Goal: Information Seeking & Learning: Learn about a topic

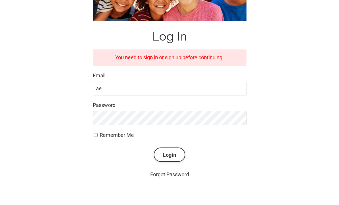
scroll to position [103, 0]
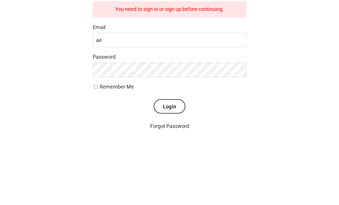
click at [108, 83] on input "ae" at bounding box center [170, 90] width 154 height 14
click at [163, 149] on button "Login" at bounding box center [170, 156] width 32 height 14
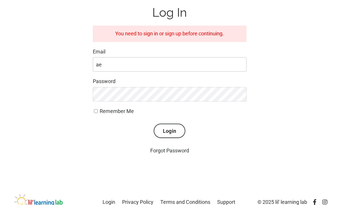
click at [128, 57] on input "ae" at bounding box center [170, 64] width 154 height 14
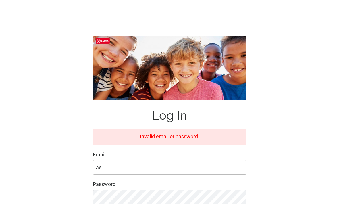
click at [98, 162] on input "ae" at bounding box center [170, 167] width 154 height 14
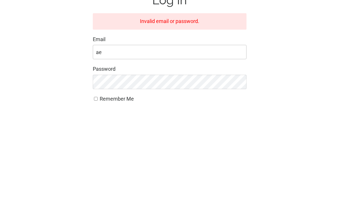
type input "a"
click at [118, 148] on input "Email" at bounding box center [170, 155] width 154 height 14
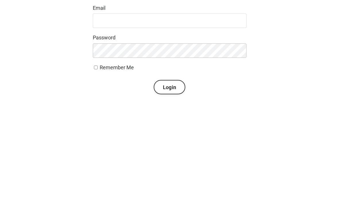
scroll to position [75, 0]
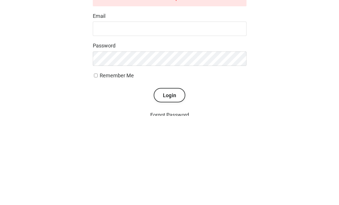
click at [294, 80] on div "Log In Invalid email or password. Email Password Remember Me Login Forgot Passw…" at bounding box center [169, 97] width 325 height 231
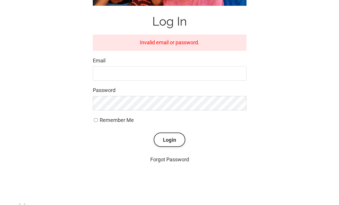
click at [97, 118] on input "Remember Me" at bounding box center [96, 120] width 4 height 4
checkbox input "true"
click at [131, 67] on input "Email" at bounding box center [170, 73] width 154 height 14
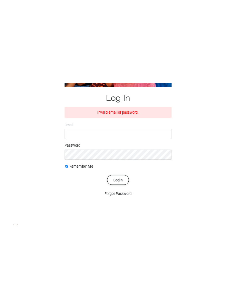
scroll to position [0, 0]
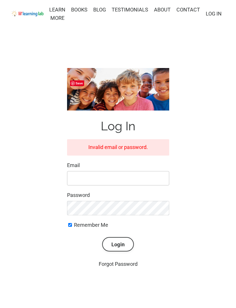
click at [92, 186] on input "Email" at bounding box center [118, 178] width 102 height 14
click at [93, 186] on input "Email" at bounding box center [118, 178] width 102 height 14
click at [89, 186] on input "Email" at bounding box center [118, 178] width 102 height 14
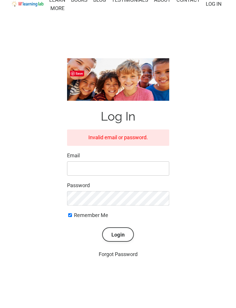
click at [89, 175] on input "Email" at bounding box center [118, 178] width 102 height 14
click at [124, 176] on input "wadeandmel" at bounding box center [118, 169] width 102 height 14
type input "wadeandmelanie@q.com"
click at [109, 190] on label "Password" at bounding box center [118, 186] width 102 height 8
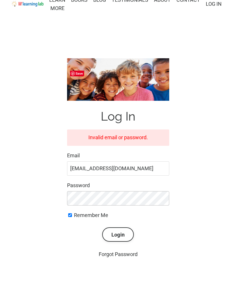
scroll to position [14, 0]
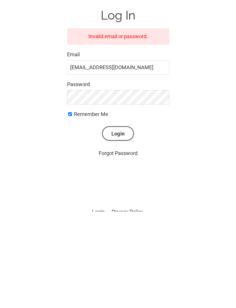
click at [120, 205] on button "Login" at bounding box center [118, 230] width 32 height 14
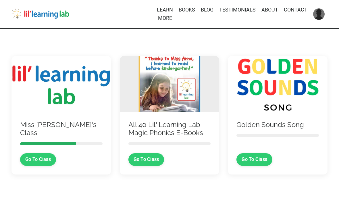
click at [39, 160] on link "Go To Class" at bounding box center [38, 159] width 36 height 13
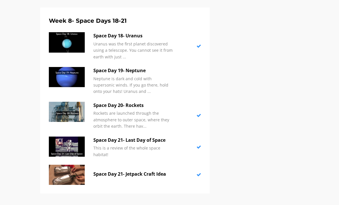
scroll to position [1705, 0]
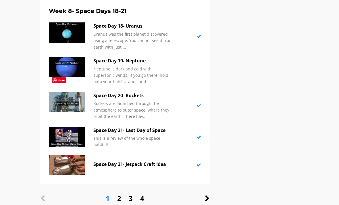
click at [122, 193] on div "1 2 3 4" at bounding box center [124, 198] width 139 height 11
click at [209, 195] on icon at bounding box center [207, 198] width 5 height 7
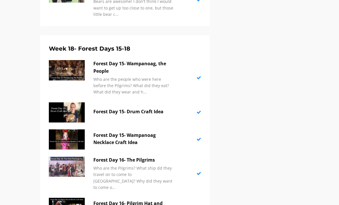
scroll to position [2108, 0]
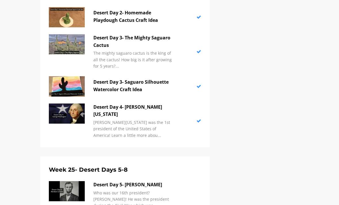
scroll to position [1388, 0]
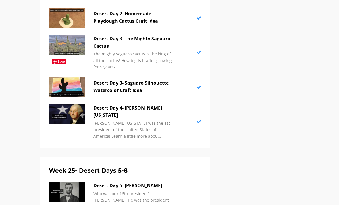
click at [75, 182] on img at bounding box center [67, 192] width 36 height 20
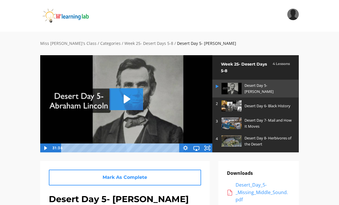
click at [131, 99] on icon "Play Video: sites/2147505858/video/brpSjNQjeq7ko1Grb7hg_Desert_Day_5-_Abraham_L…" at bounding box center [127, 99] width 34 height 22
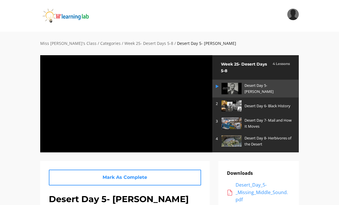
click at [196, 134] on div at bounding box center [126, 103] width 173 height 97
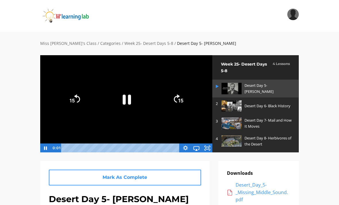
click at [209, 148] on rect "Fullscreen" at bounding box center [207, 148] width 3 height 2
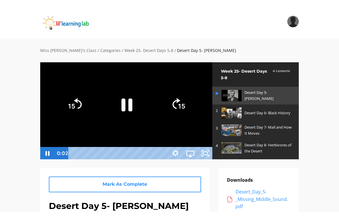
scroll to position [7, 0]
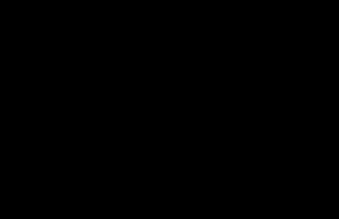
click at [117, 64] on div at bounding box center [169, 109] width 339 height 219
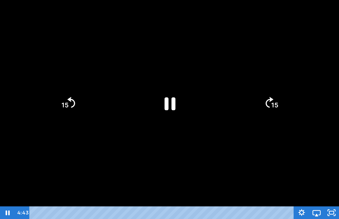
click at [162, 94] on icon "Pause" at bounding box center [170, 104] width 40 height 40
click at [168, 105] on icon "Play Video" at bounding box center [170, 103] width 10 height 14
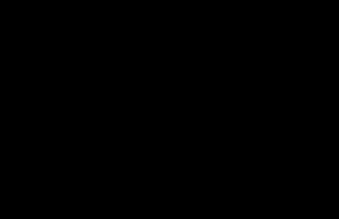
click at [148, 105] on div at bounding box center [169, 109] width 339 height 219
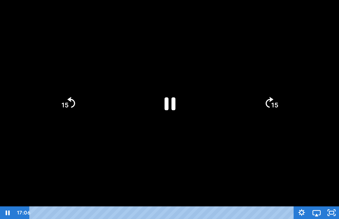
click at [156, 66] on div at bounding box center [169, 109] width 339 height 219
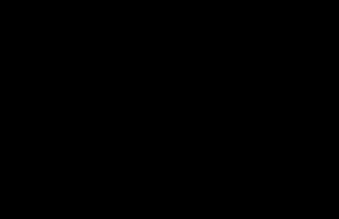
click at [191, 112] on div at bounding box center [169, 109] width 339 height 219
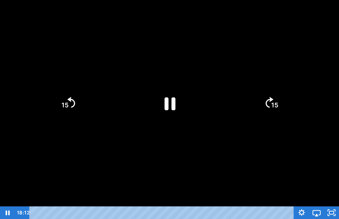
click at [172, 96] on icon "Pause" at bounding box center [170, 104] width 40 height 40
click at [195, 153] on div at bounding box center [169, 109] width 339 height 219
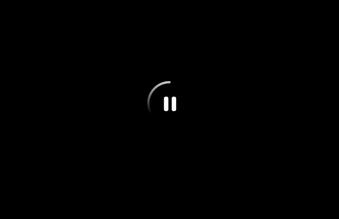
click at [179, 104] on icon "Pause" at bounding box center [169, 103] width 45 height 45
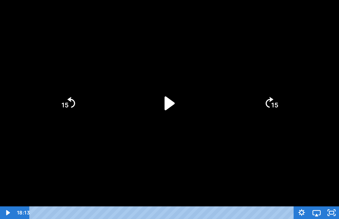
click at [174, 103] on icon "Play Video" at bounding box center [170, 103] width 10 height 14
click at [238, 162] on div at bounding box center [169, 109] width 339 height 219
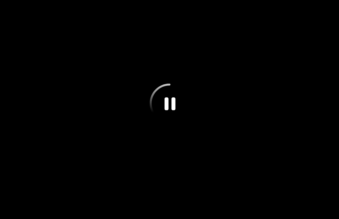
click at [162, 164] on div at bounding box center [169, 109] width 339 height 219
click at [172, 89] on icon "Pause" at bounding box center [169, 103] width 45 height 45
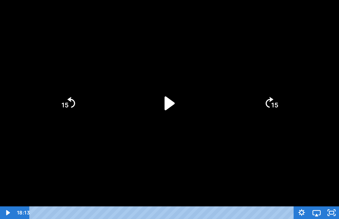
click at [168, 108] on icon "Play Video" at bounding box center [170, 103] width 10 height 14
click at [144, 150] on div at bounding box center [169, 109] width 339 height 219
click at [175, 96] on icon "Play Video" at bounding box center [169, 103] width 45 height 45
click at [222, 149] on div at bounding box center [169, 109] width 339 height 219
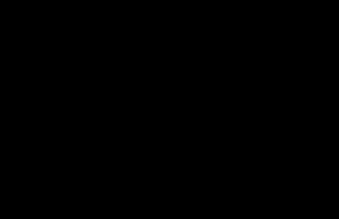
click at [189, 87] on div at bounding box center [169, 109] width 339 height 219
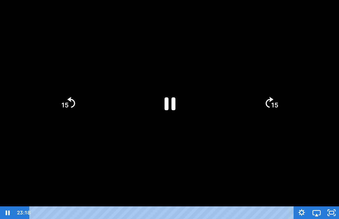
click at [178, 111] on icon "Pause" at bounding box center [170, 104] width 40 height 40
click at [184, 110] on icon "Play Video" at bounding box center [169, 103] width 45 height 45
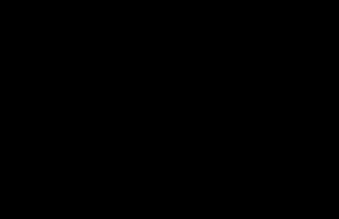
click at [172, 91] on div at bounding box center [169, 109] width 339 height 219
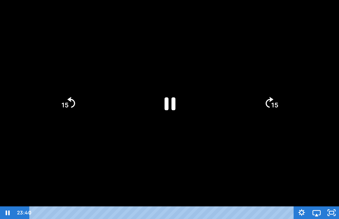
click at [172, 90] on icon "Pause" at bounding box center [170, 104] width 40 height 40
click at [160, 101] on icon "Play Video" at bounding box center [170, 104] width 40 height 40
click at [214, 141] on div at bounding box center [169, 109] width 339 height 219
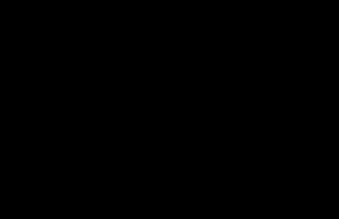
click at [182, 116] on div at bounding box center [169, 109] width 339 height 219
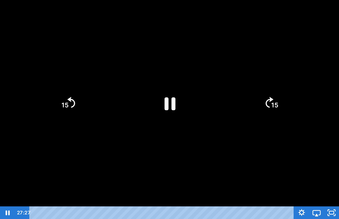
click at [201, 119] on div at bounding box center [169, 109] width 339 height 219
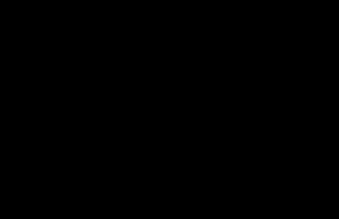
click at [177, 101] on div at bounding box center [169, 109] width 339 height 219
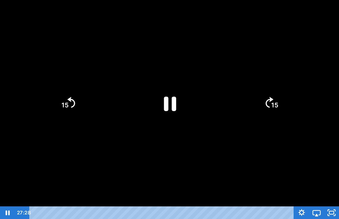
click at [173, 99] on icon "Pause" at bounding box center [170, 104] width 12 height 14
click at [139, 159] on div at bounding box center [169, 109] width 339 height 219
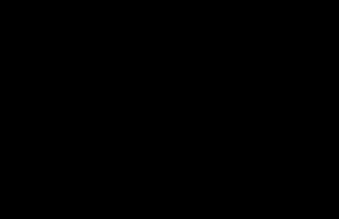
click at [64, 99] on div at bounding box center [169, 109] width 339 height 219
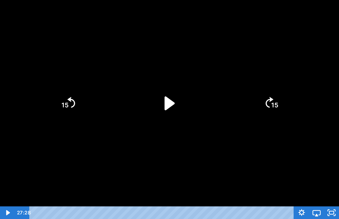
click at [86, 173] on div at bounding box center [169, 109] width 339 height 219
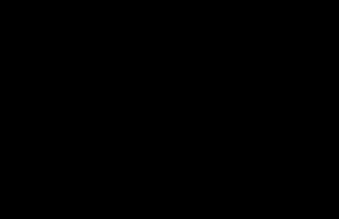
click at [180, 85] on div at bounding box center [169, 109] width 339 height 219
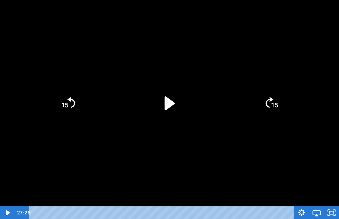
click at [170, 100] on icon "Play Video" at bounding box center [170, 103] width 10 height 14
click at [219, 86] on div at bounding box center [169, 109] width 339 height 219
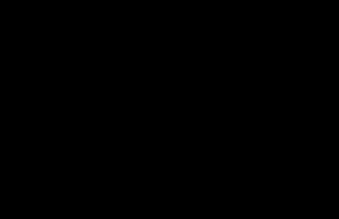
click at [168, 107] on div at bounding box center [169, 109] width 339 height 219
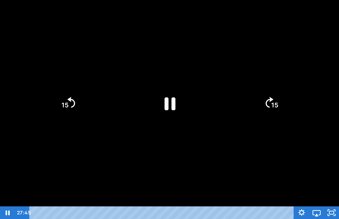
click at [168, 103] on icon "Pause" at bounding box center [170, 103] width 11 height 13
click at [170, 101] on icon "Play Video" at bounding box center [169, 103] width 11 height 16
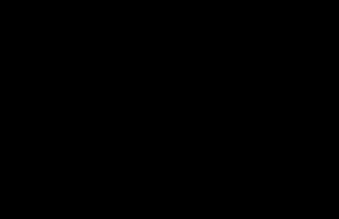
click at [140, 110] on div at bounding box center [169, 109] width 339 height 219
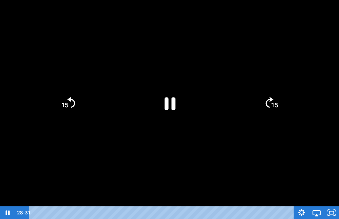
click at [152, 100] on icon "Pause" at bounding box center [170, 104] width 40 height 40
click at [163, 110] on icon "Play Video" at bounding box center [170, 104] width 40 height 40
click at [163, 103] on icon "Play Video" at bounding box center [170, 104] width 40 height 40
click at [97, 71] on div at bounding box center [169, 109] width 339 height 219
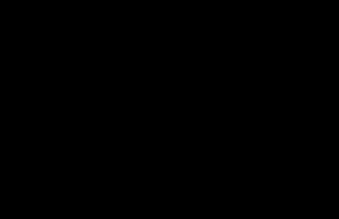
click at [135, 91] on div at bounding box center [169, 109] width 339 height 219
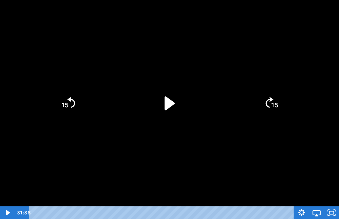
click at [329, 205] on rect "Unfullscreen" at bounding box center [331, 213] width 5 height 3
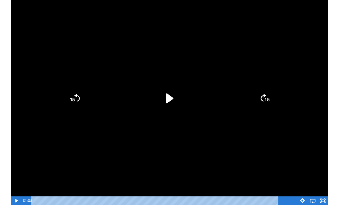
scroll to position [0, 0]
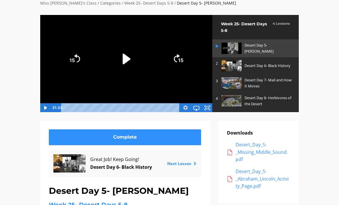
click at [246, 149] on div "Desert_Day_5-_Missing_Middle_Sound.pdf" at bounding box center [263, 152] width 55 height 22
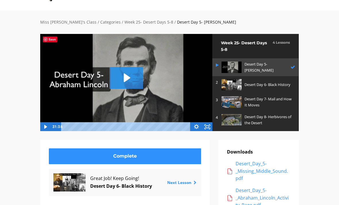
scroll to position [21, 0]
click at [256, 199] on div "Desert_Day_5-_Abraham_Lincoln_Activity_Page.pdf" at bounding box center [263, 198] width 55 height 22
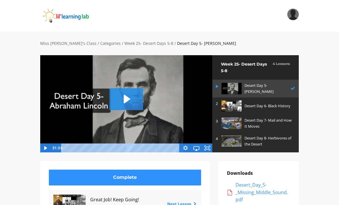
click at [249, 101] on div "Desert Day 6- Black History" at bounding box center [269, 105] width 48 height 11
